Goal: Task Accomplishment & Management: Use online tool/utility

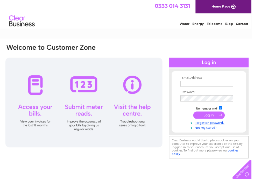
click at [196, 84] on input "text" at bounding box center [208, 85] width 53 height 6
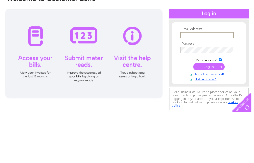
scroll to position [50, 0]
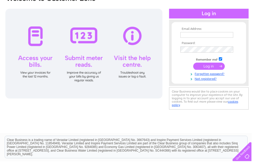
type input "enquirieslakeview@gmail.com"
click at [210, 68] on input "submit" at bounding box center [211, 66] width 32 height 7
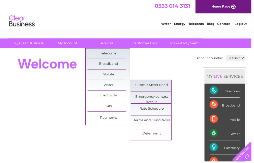
click at [165, 87] on link "Submit Meter Read" at bounding box center [153, 86] width 43 height 10
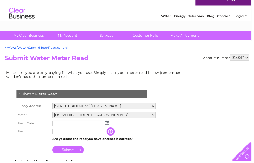
scroll to position [18, 0]
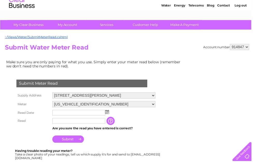
click at [104, 114] on input "text" at bounding box center [79, 114] width 53 height 6
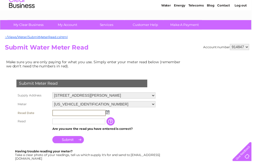
click at [110, 113] on td at bounding box center [105, 114] width 107 height 9
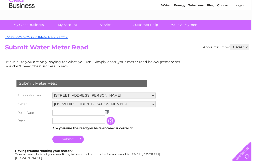
click at [109, 114] on img at bounding box center [108, 113] width 4 height 4
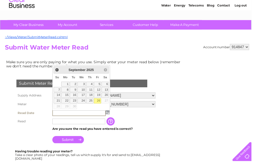
click at [101, 103] on link "26" at bounding box center [98, 102] width 7 height 5
type input "2025/09/26"
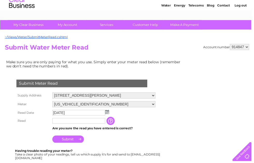
click at [69, 124] on input "text" at bounding box center [79, 123] width 53 height 6
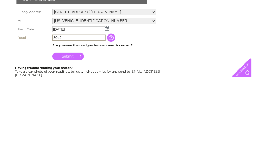
type input "8042"
click at [72, 138] on input "Submit" at bounding box center [69, 141] width 32 height 7
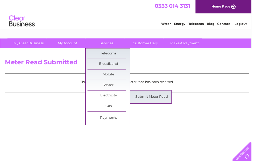
click at [156, 98] on link "Submit Meter Read" at bounding box center [153, 98] width 43 height 10
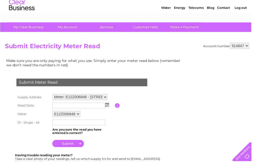
scroll to position [23, 0]
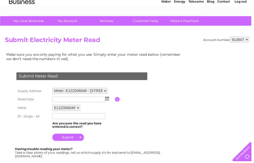
click at [109, 99] on img at bounding box center [108, 100] width 4 height 4
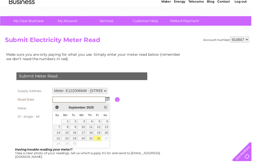
click at [101, 141] on link "26" at bounding box center [98, 139] width 7 height 5
type input "[DATE]"
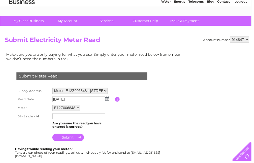
click at [66, 119] on input "text" at bounding box center [79, 118] width 53 height 6
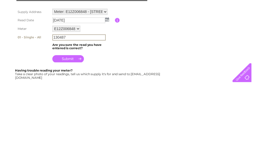
type input "130487"
click at [74, 136] on input "submit" at bounding box center [69, 139] width 32 height 7
